Goal: Navigation & Orientation: Find specific page/section

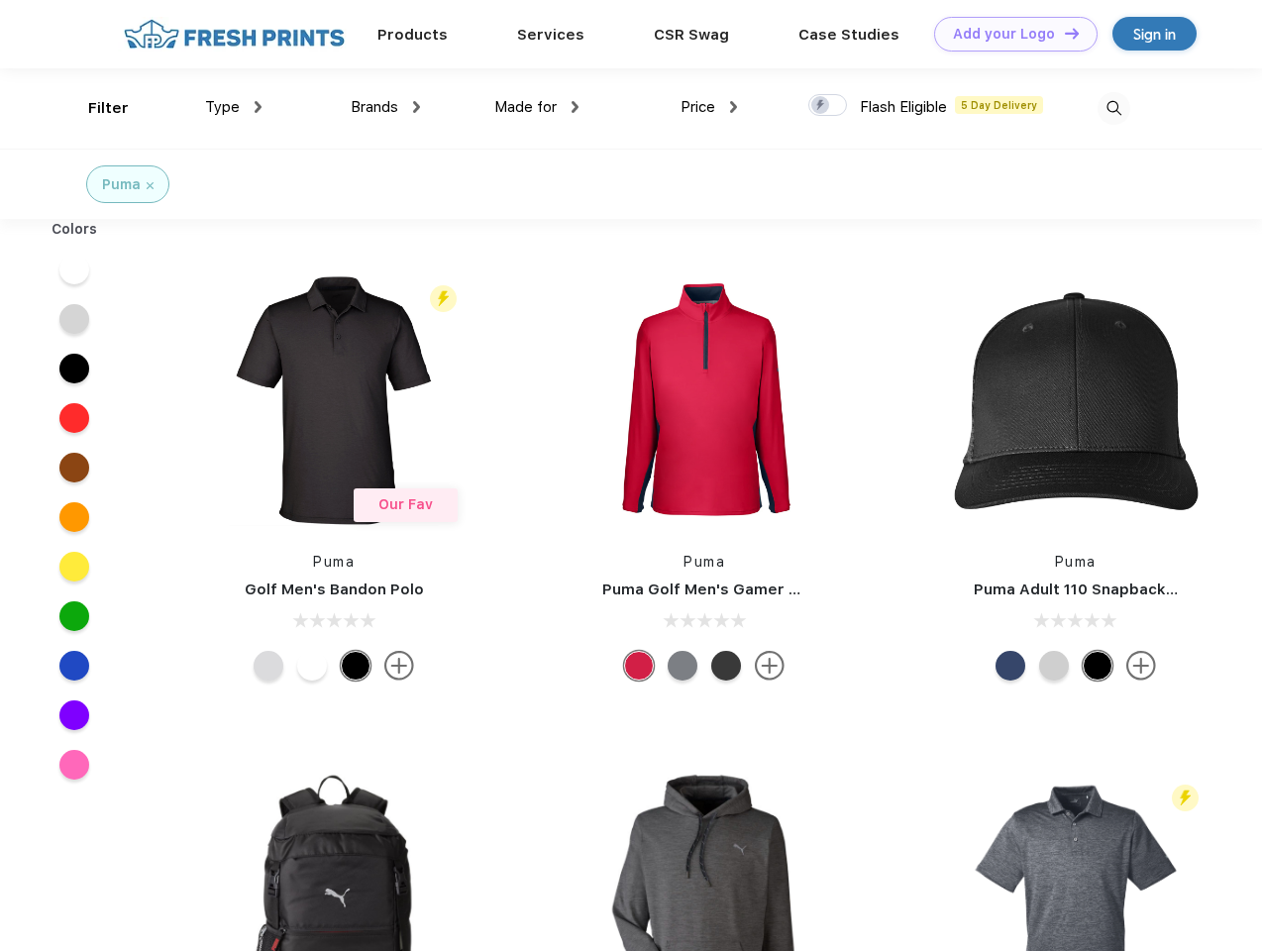
scroll to position [1, 0]
click at [1009, 34] on link "Add your Logo Design Tool" at bounding box center [1015, 34] width 163 height 35
click at [0, 0] on div "Design Tool" at bounding box center [0, 0] width 0 height 0
click at [1063, 33] on link "Add your Logo Design Tool" at bounding box center [1015, 34] width 163 height 35
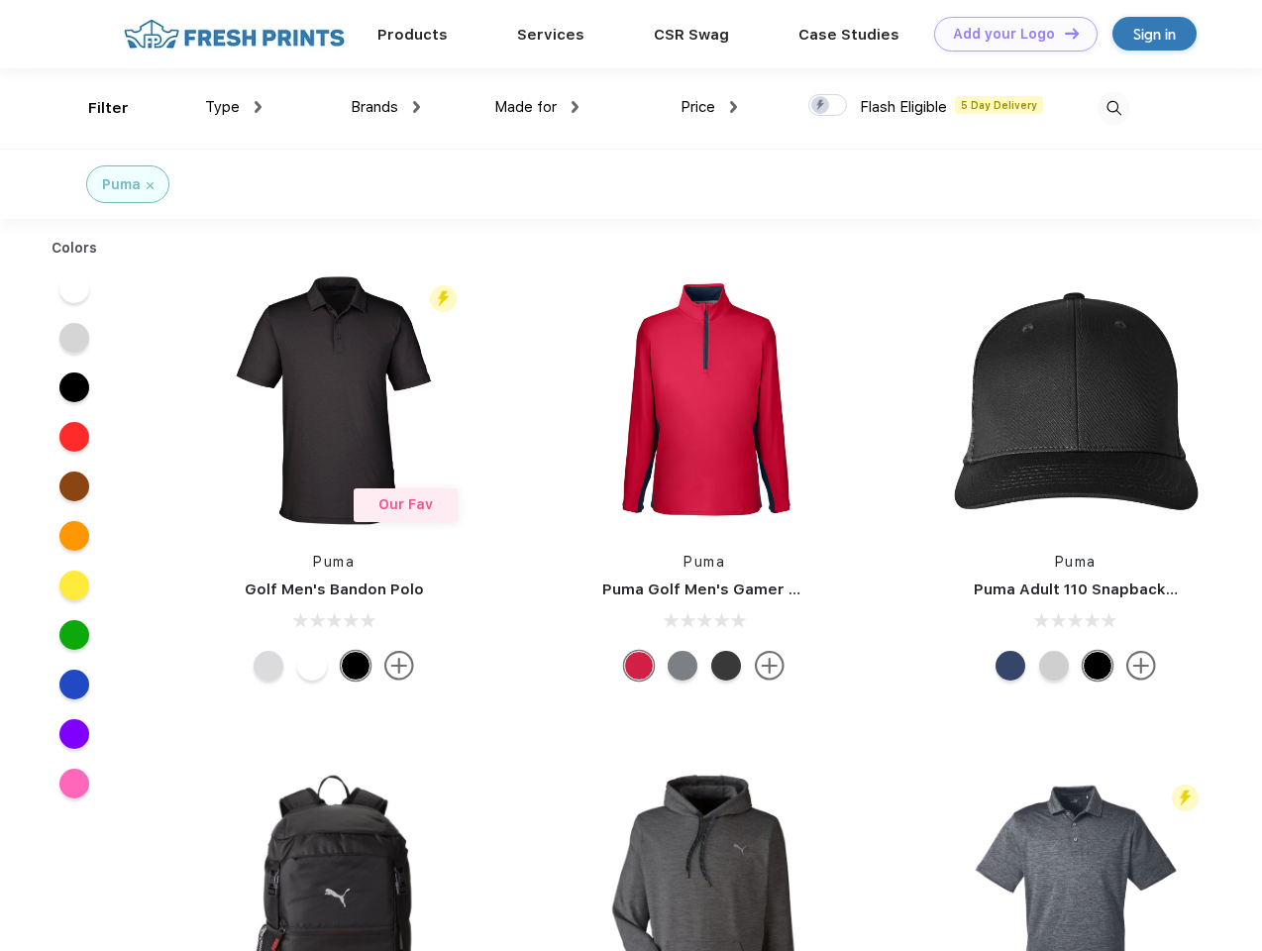
click at [95, 108] on div "Filter" at bounding box center [108, 108] width 41 height 23
click at [234, 107] on span "Type" at bounding box center [222, 107] width 35 height 18
click at [385, 107] on span "Brands" at bounding box center [375, 107] width 48 height 18
click at [537, 107] on span "Made for" at bounding box center [525, 107] width 62 height 18
click at [709, 107] on span "Price" at bounding box center [698, 107] width 35 height 18
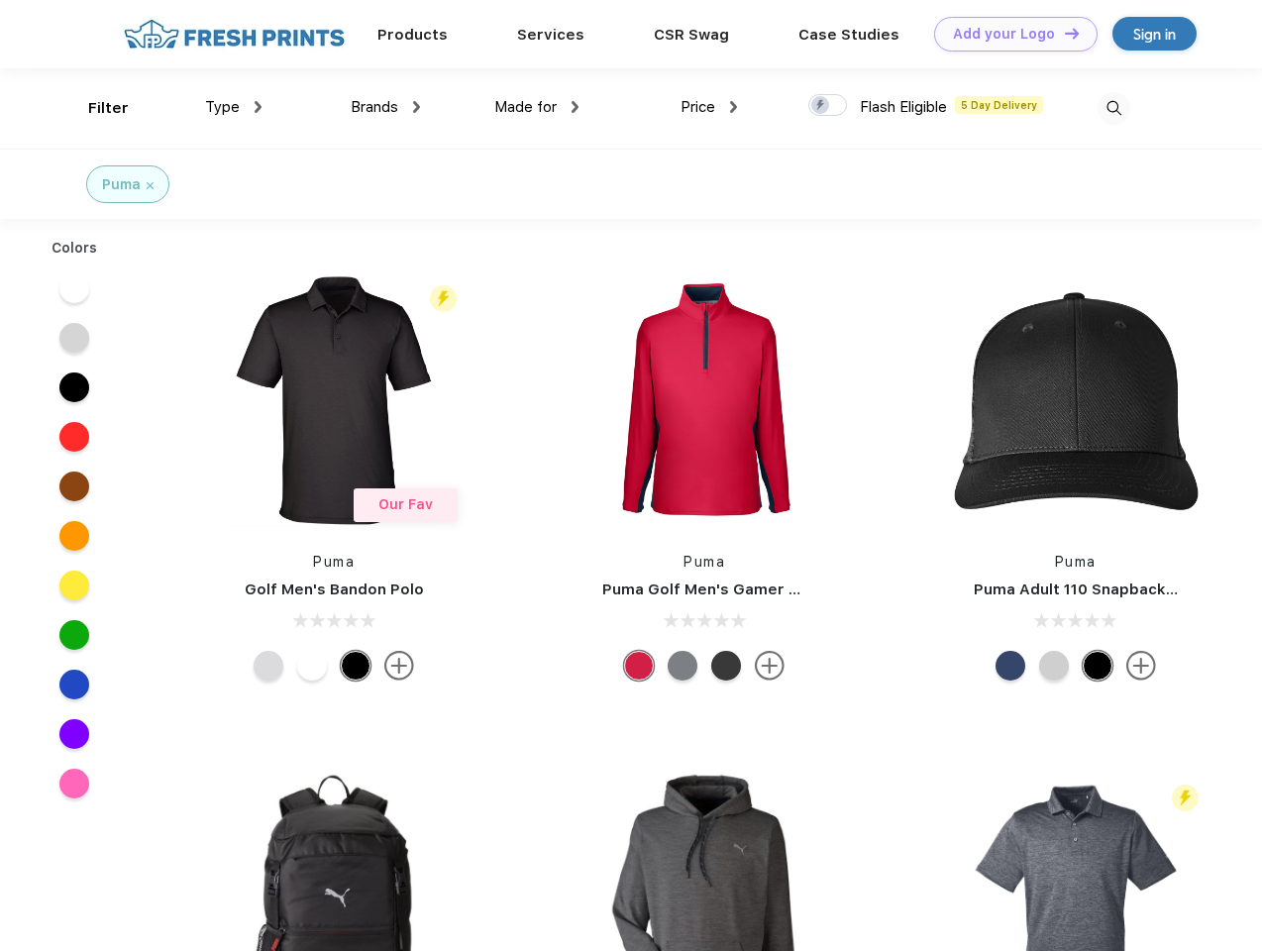
click at [828, 106] on div at bounding box center [828, 105] width 39 height 22
click at [821, 106] on input "checkbox" at bounding box center [815, 99] width 13 height 13
click at [1114, 108] on img at bounding box center [1114, 108] width 33 height 33
